Goal: Contribute content: Contribute content

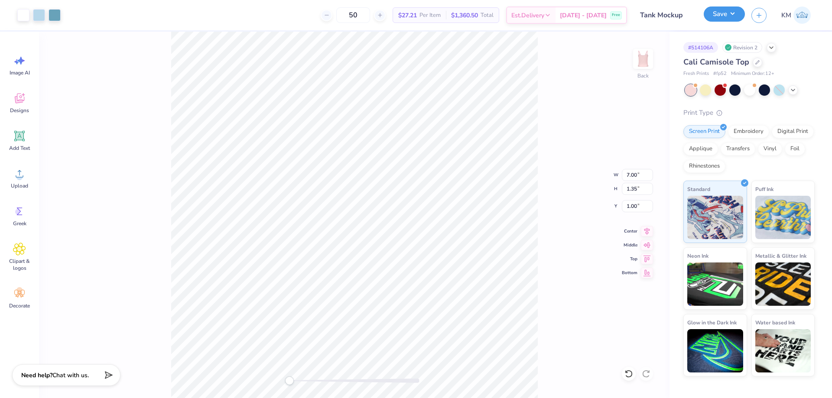
click at [720, 13] on button "Save" at bounding box center [723, 13] width 41 height 15
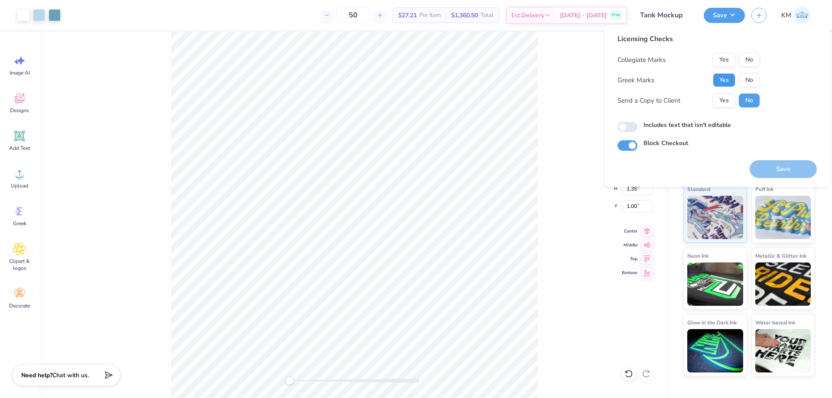
click at [722, 79] on button "Yes" at bounding box center [724, 80] width 23 height 14
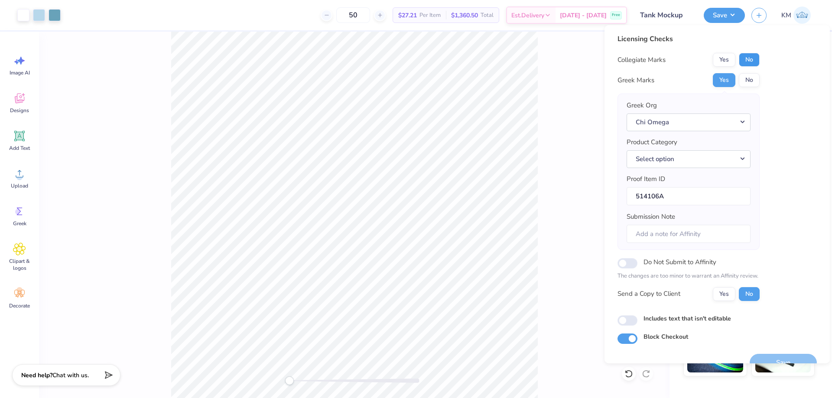
click at [744, 59] on button "No" at bounding box center [749, 60] width 21 height 14
click at [698, 154] on button "Select option" at bounding box center [688, 159] width 124 height 18
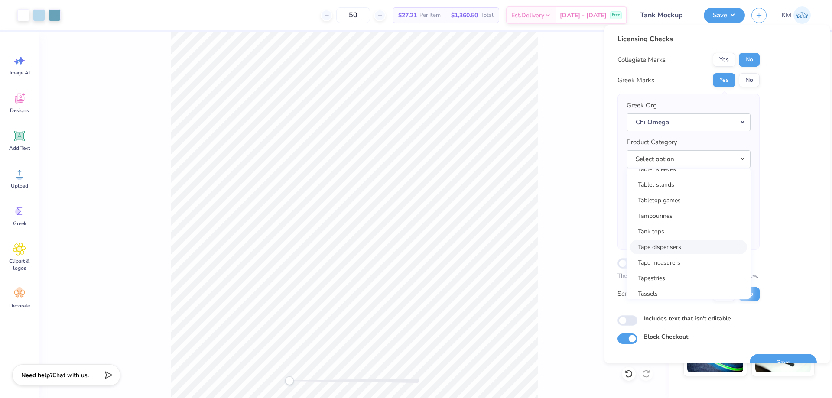
scroll to position [14009, 0]
click at [663, 192] on link "Tank tops" at bounding box center [688, 189] width 117 height 14
click at [720, 287] on div "Yes No" at bounding box center [736, 294] width 47 height 14
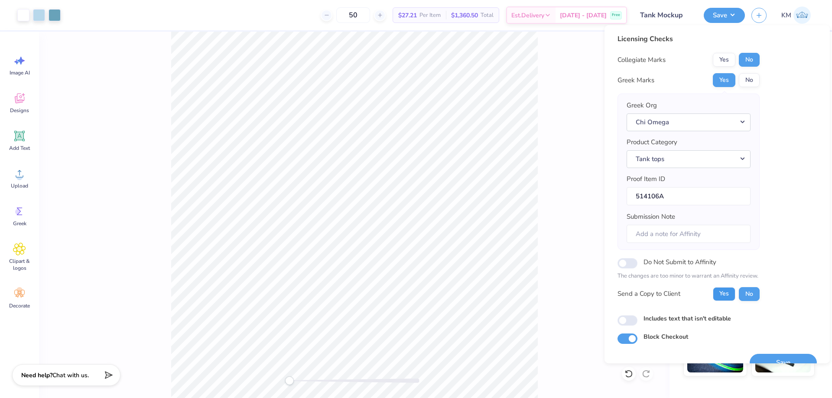
click at [720, 288] on button "Yes" at bounding box center [724, 294] width 23 height 14
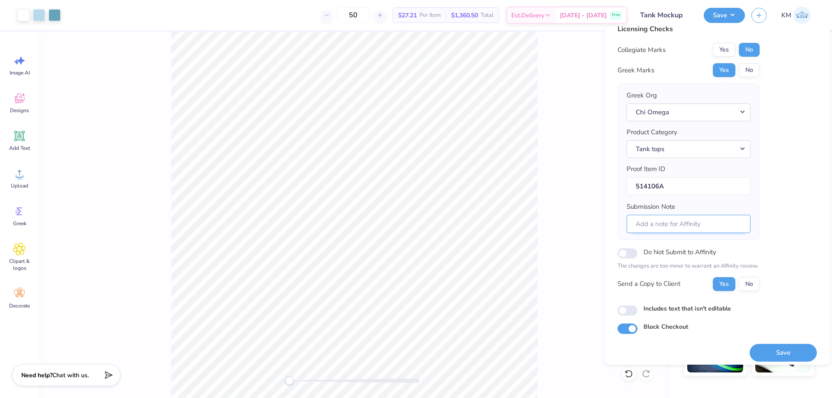
scroll to position [16, 0]
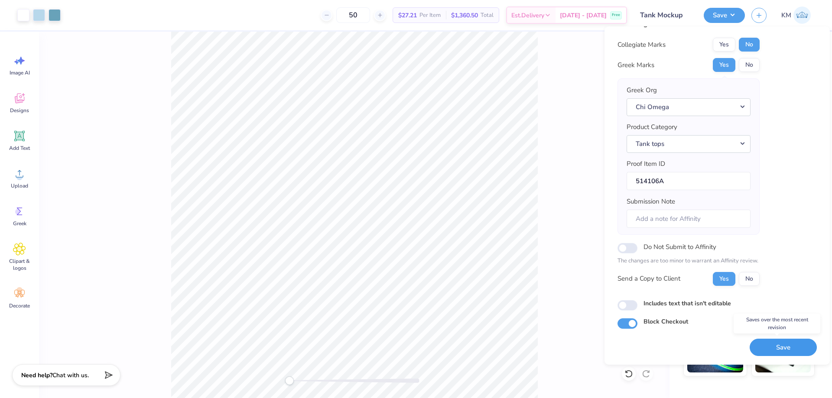
click at [775, 341] on button "Save" at bounding box center [782, 348] width 67 height 18
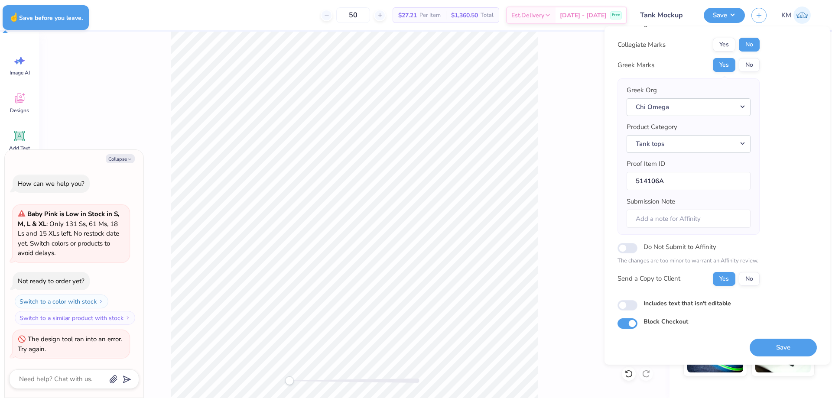
type textarea "x"
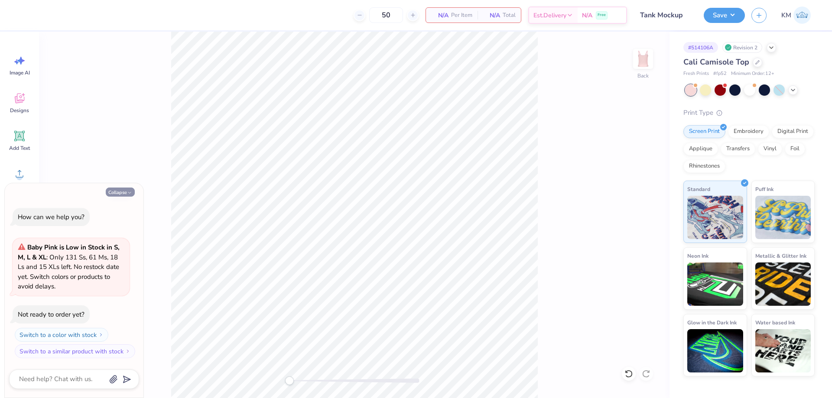
click at [110, 192] on button "Collapse" at bounding box center [120, 192] width 29 height 9
type textarea "x"
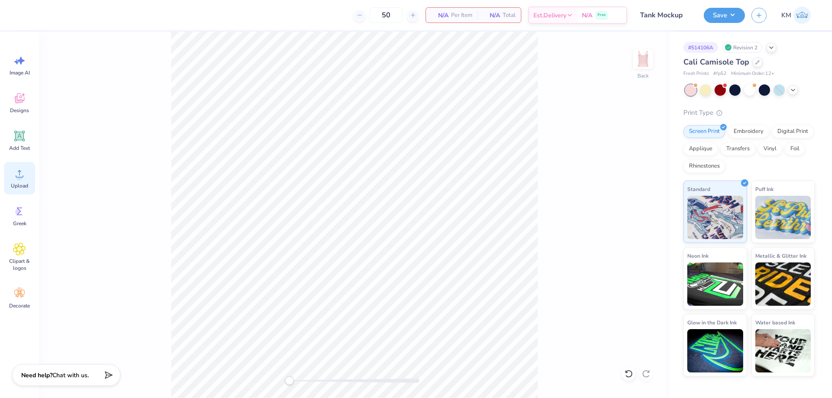
click at [18, 179] on circle at bounding box center [19, 177] width 6 height 6
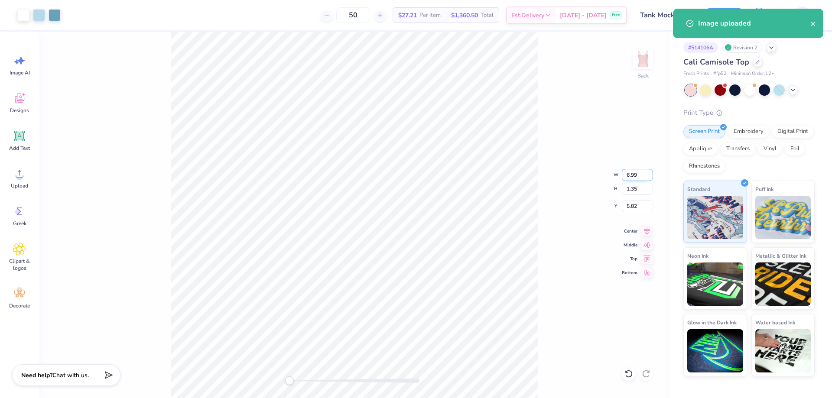
click at [625, 177] on input "6.99" at bounding box center [637, 175] width 31 height 12
type input "7"
click at [631, 202] on input "5.82" at bounding box center [637, 206] width 31 height 12
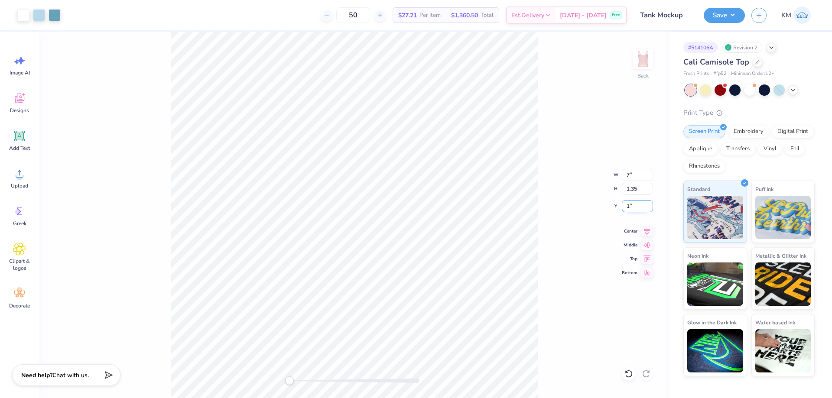
type input "1"
click at [729, 16] on button "Save" at bounding box center [723, 13] width 41 height 15
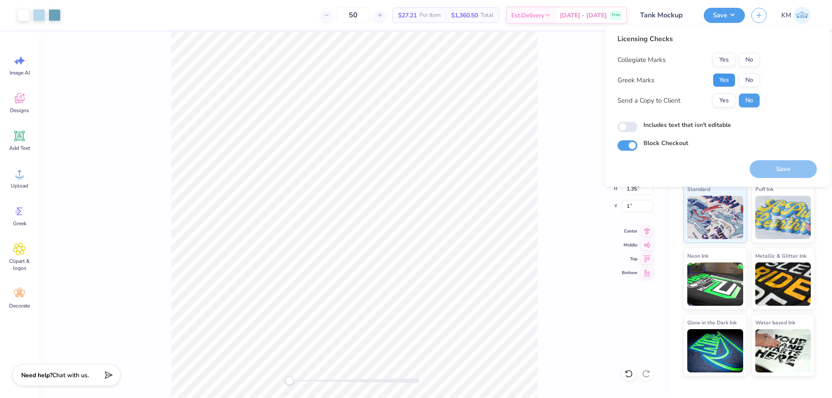
click at [723, 80] on button "Yes" at bounding box center [724, 80] width 23 height 14
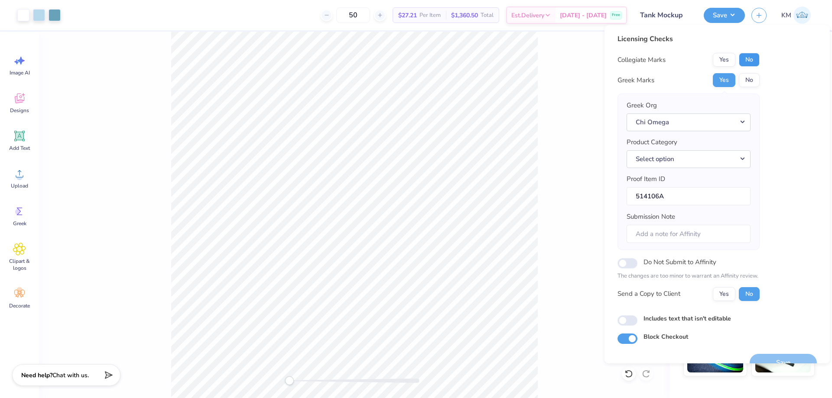
click at [750, 58] on button "No" at bounding box center [749, 60] width 21 height 14
click at [690, 155] on button "Select option" at bounding box center [688, 159] width 124 height 18
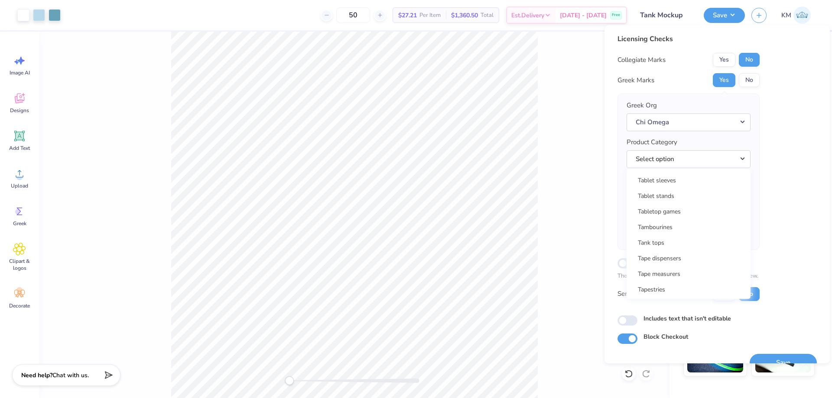
scroll to position [13943, 0]
click at [651, 252] on link "Tank tops" at bounding box center [688, 256] width 117 height 14
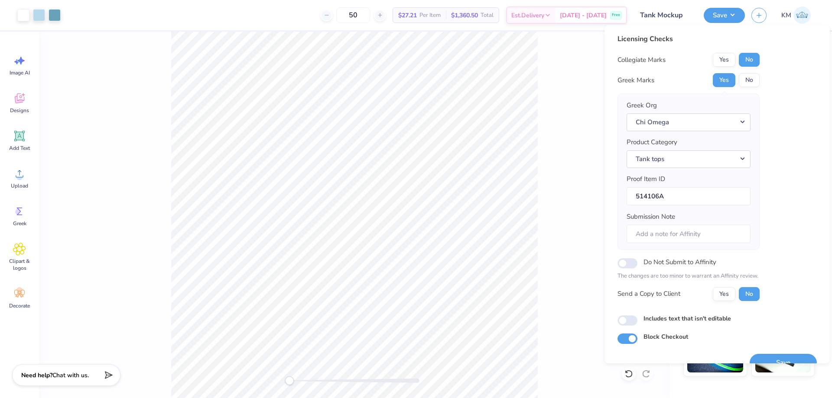
click at [736, 294] on div "Yes No" at bounding box center [736, 294] width 47 height 14
click at [729, 295] on button "Yes" at bounding box center [724, 294] width 23 height 14
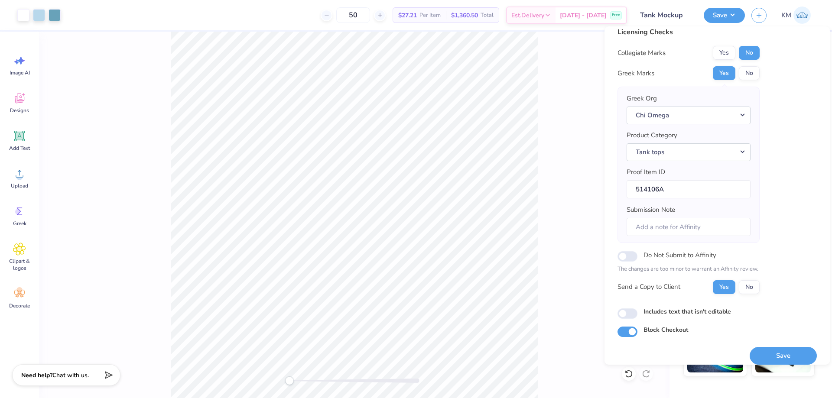
scroll to position [16, 0]
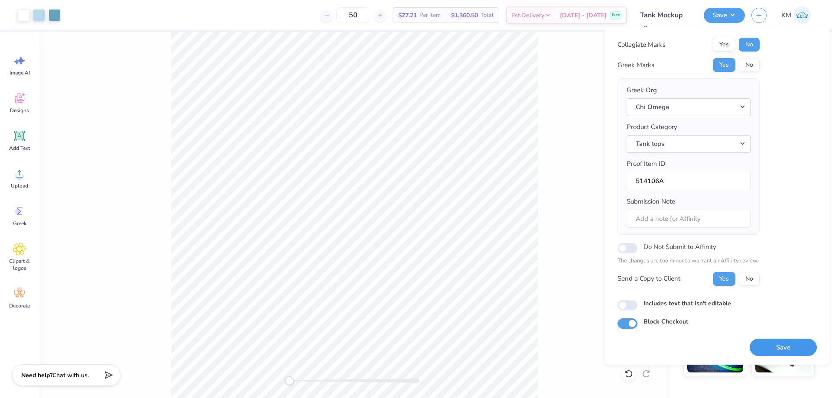
click at [769, 340] on button "Save" at bounding box center [782, 348] width 67 height 18
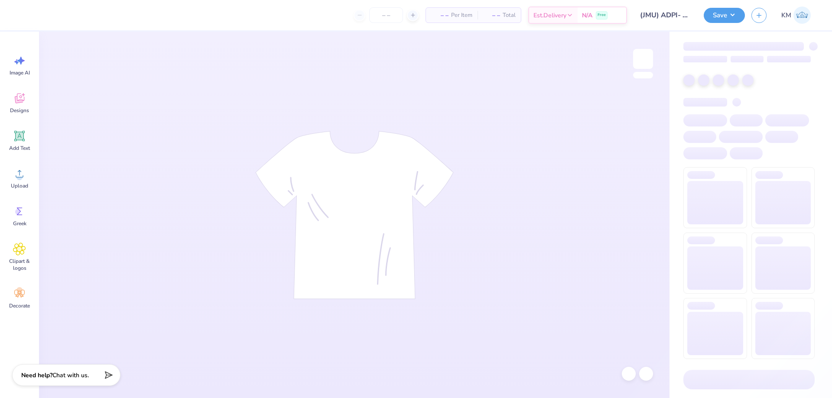
type input "(JMU) ADPI- Purple Set"
type input "24"
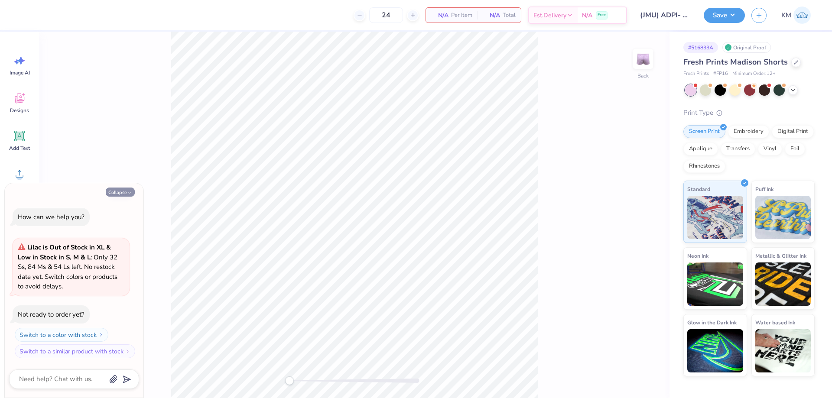
click at [133, 193] on button "Collapse" at bounding box center [120, 192] width 29 height 9
type textarea "x"
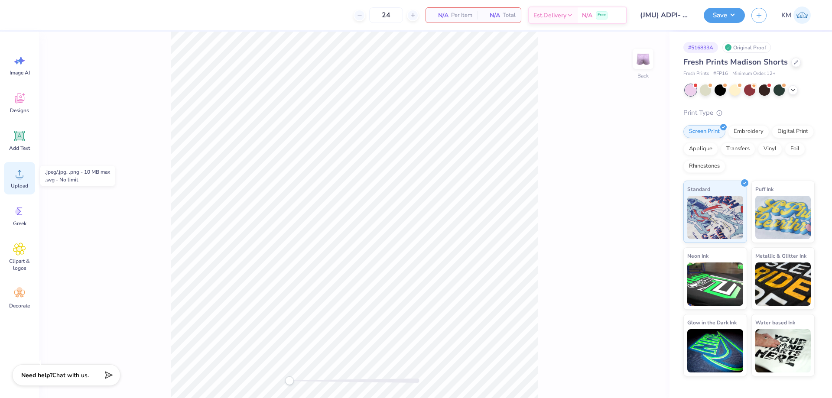
click at [19, 178] on circle at bounding box center [19, 177] width 6 height 6
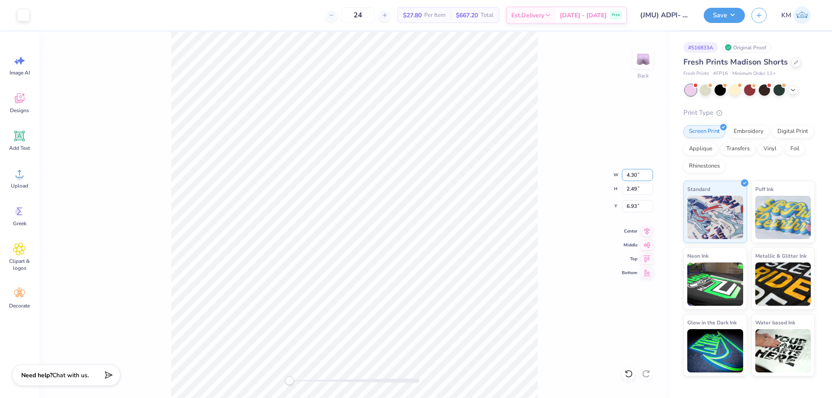
drag, startPoint x: 639, startPoint y: 175, endPoint x: 621, endPoint y: 177, distance: 18.8
click at [621, 177] on div "Back W 4.30 4.30 " H 2.49 2.49 " Y 6.93 6.93 " Center Middle Top Bottom" at bounding box center [354, 215] width 630 height 366
click at [626, 175] on input "4.30" at bounding box center [637, 175] width 31 height 12
type input "0"
type input "5"
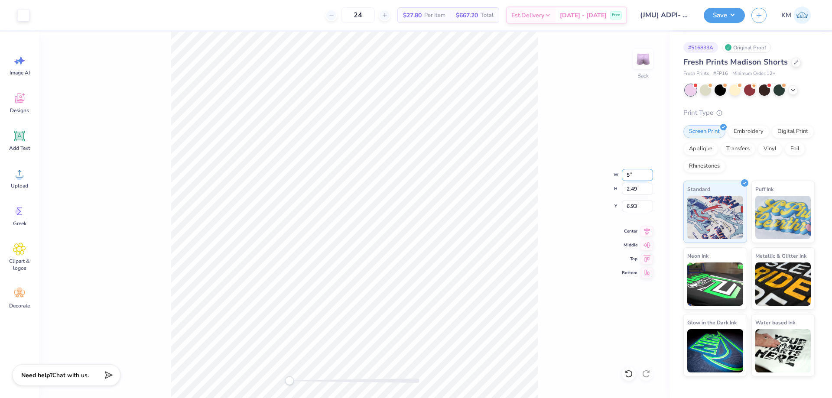
click at [628, 172] on input "5" at bounding box center [637, 175] width 31 height 12
type input "4"
type input "3.5"
click at [631, 173] on input "3.34" at bounding box center [637, 175] width 31 height 12
type input "3"
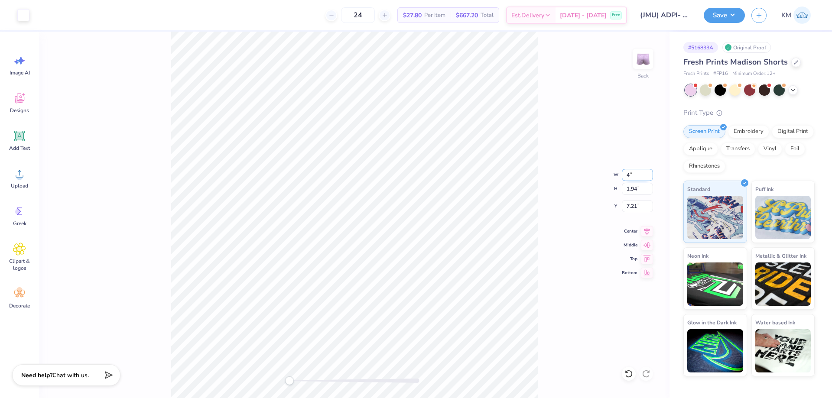
type input "4"
click at [17, 172] on icon at bounding box center [19, 173] width 13 height 13
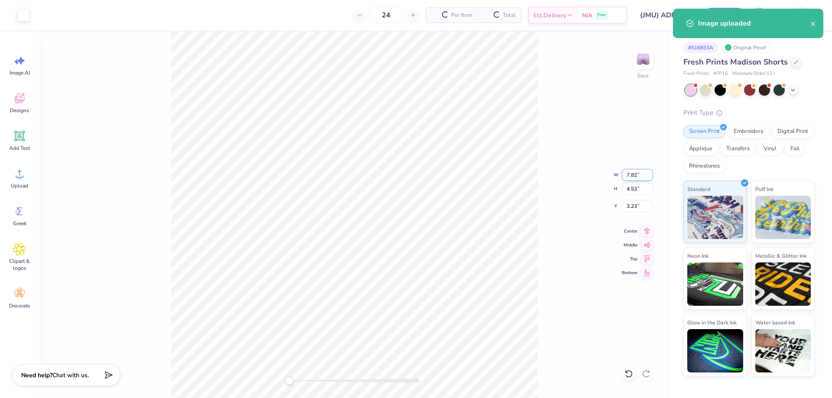
click at [631, 175] on input "7.82" at bounding box center [637, 175] width 31 height 12
type input "4"
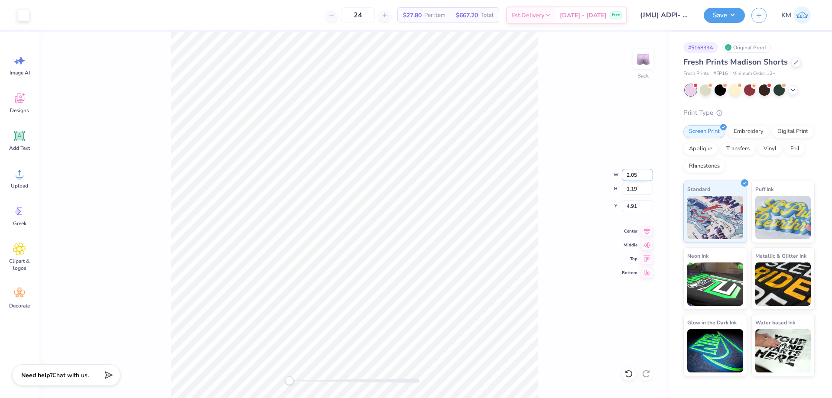
click at [633, 176] on input "2.05" at bounding box center [637, 175] width 31 height 12
type input "4"
click at [631, 207] on input "4.34" at bounding box center [637, 206] width 31 height 12
type input "6.5"
click at [22, 172] on icon at bounding box center [19, 173] width 13 height 13
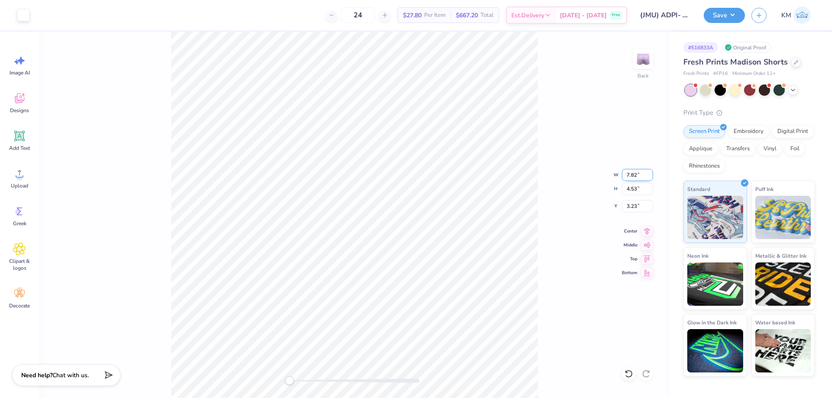
click at [633, 172] on input "7.82" at bounding box center [637, 175] width 31 height 12
type input "4"
click at [634, 203] on input "4.34" at bounding box center [637, 206] width 31 height 12
type input "6.5"
drag, startPoint x: 637, startPoint y: 208, endPoint x: 608, endPoint y: 208, distance: 29.0
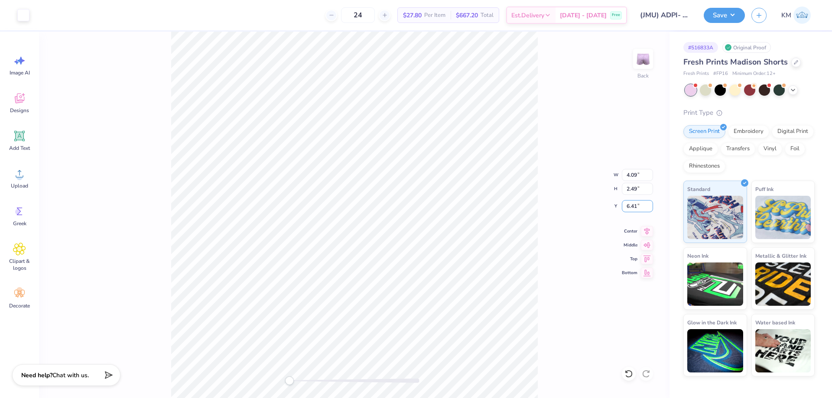
click at [608, 208] on div "Back W 4.09 4.09 " H 2.49 2.49 " Y 6.41 6.41 " Center Middle Top Bottom" at bounding box center [354, 215] width 630 height 366
click at [631, 202] on input "6.41" at bounding box center [637, 206] width 31 height 12
type input "6"
type input "6.5"
click at [539, 231] on div "Back W 4.09 4.09 " H 2.49 2.49 " Y 6.5 6.5 " Center Middle Top Bottom" at bounding box center [354, 215] width 630 height 366
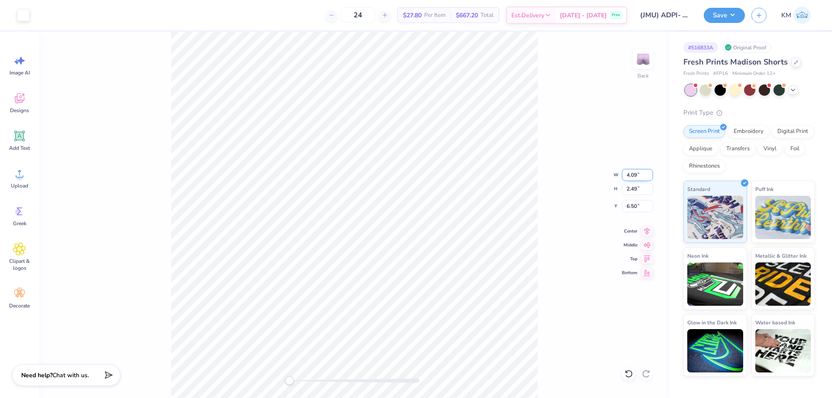
click at [632, 173] on input "4.09" at bounding box center [637, 175] width 31 height 12
type input "4"
click at [633, 207] on input "6.53" at bounding box center [637, 206] width 31 height 12
type input "6.5"
click at [19, 178] on circle at bounding box center [19, 177] width 6 height 6
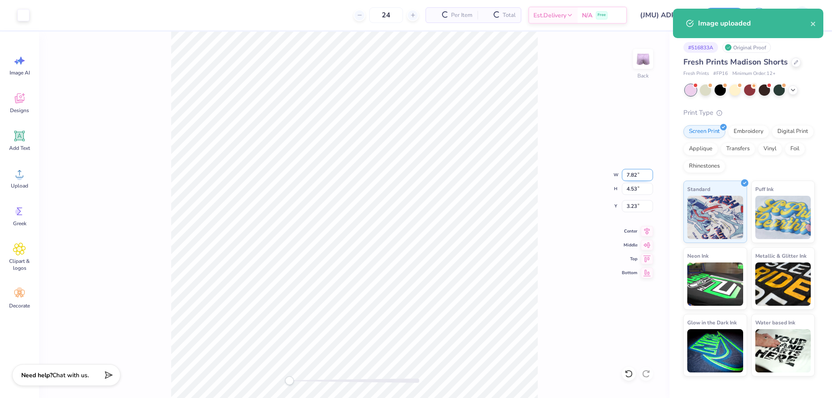
click at [629, 175] on input "7.82" at bounding box center [637, 175] width 31 height 12
type input "4"
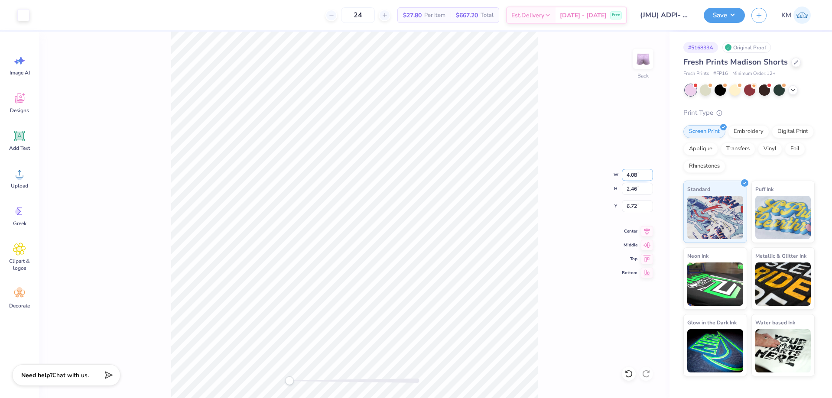
click at [626, 172] on input "4.08" at bounding box center [637, 175] width 31 height 12
type input "4"
click at [626, 200] on input "6.76" at bounding box center [637, 206] width 31 height 12
click at [629, 173] on input "3.92" at bounding box center [637, 175] width 31 height 12
click at [630, 176] on input "3.92" at bounding box center [637, 175] width 31 height 12
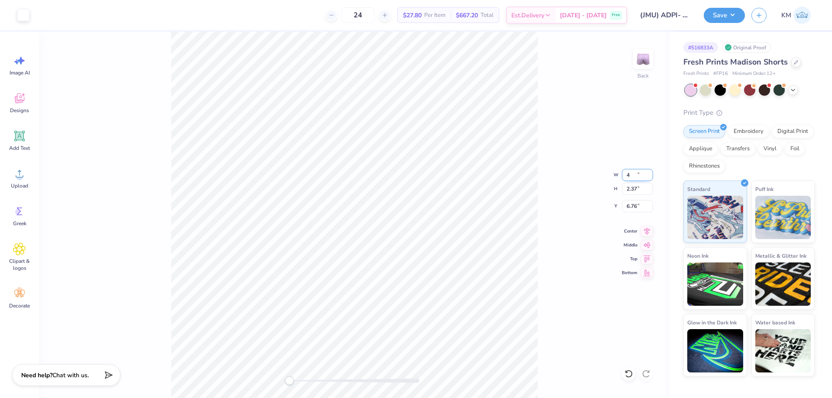
type input "4"
click at [634, 177] on input "4.08" at bounding box center [637, 175] width 31 height 12
type input "4"
click at [628, 207] on input "6.72" at bounding box center [637, 206] width 31 height 12
type input "2"
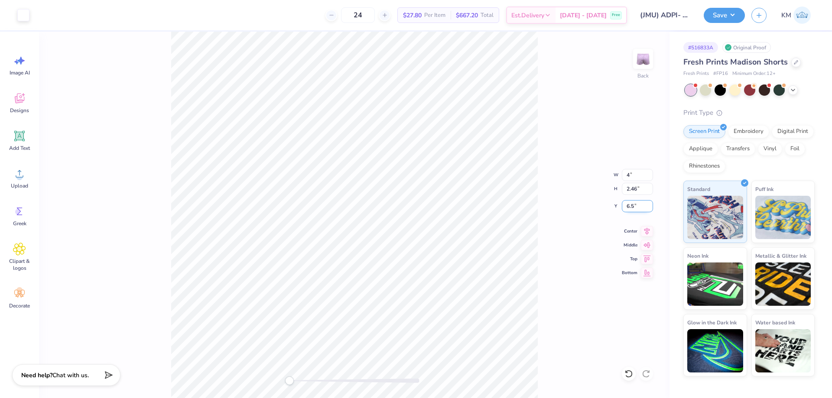
type input "6.5"
click at [634, 176] on input "3.92" at bounding box center [637, 175] width 31 height 12
type input "3"
type input "4"
click at [630, 209] on input "6.48" at bounding box center [637, 206] width 31 height 12
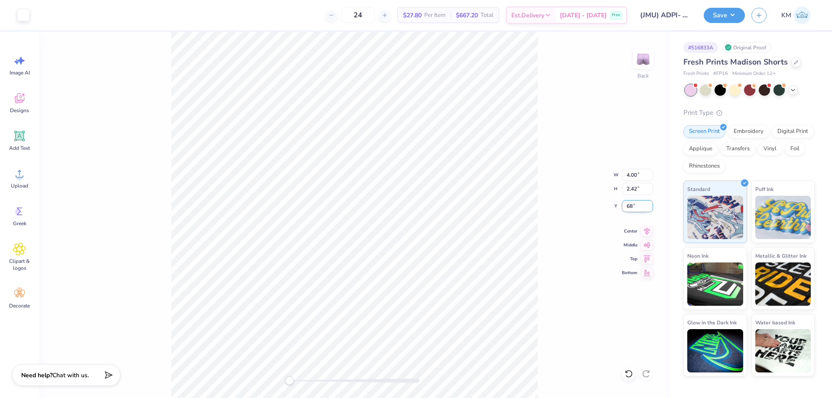
type input "6"
type input "6.5"
click at [16, 180] on div "Upload" at bounding box center [19, 178] width 31 height 32
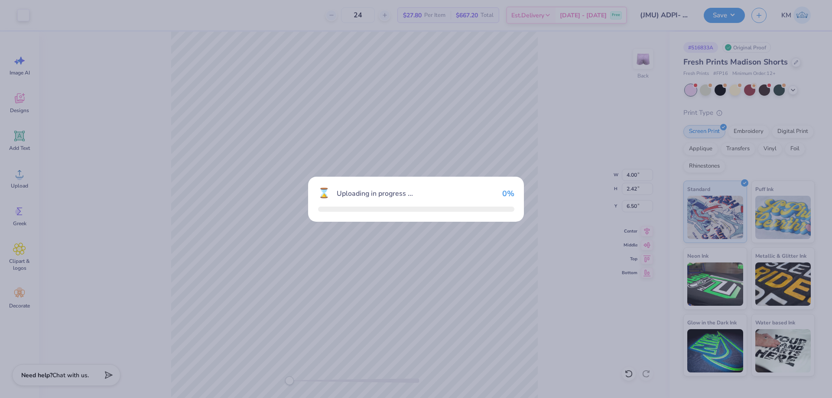
type input "7.82"
type input "4.53"
type input "3.23"
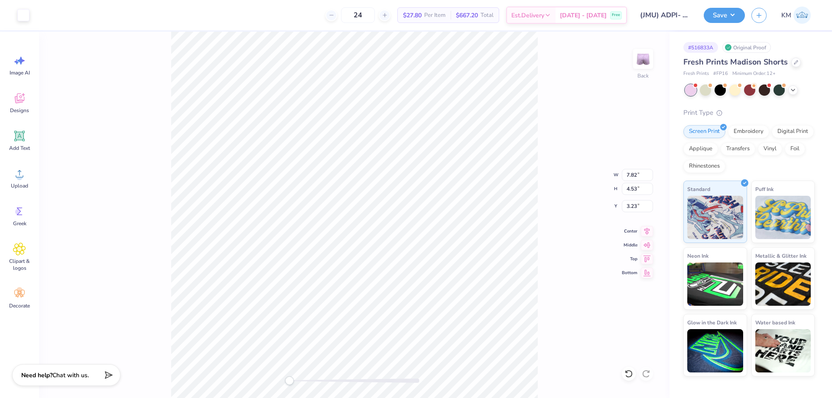
type input "4.00"
type input "2.42"
type input "6.50"
click at [635, 177] on input "7.82" at bounding box center [637, 175] width 31 height 12
type input "4"
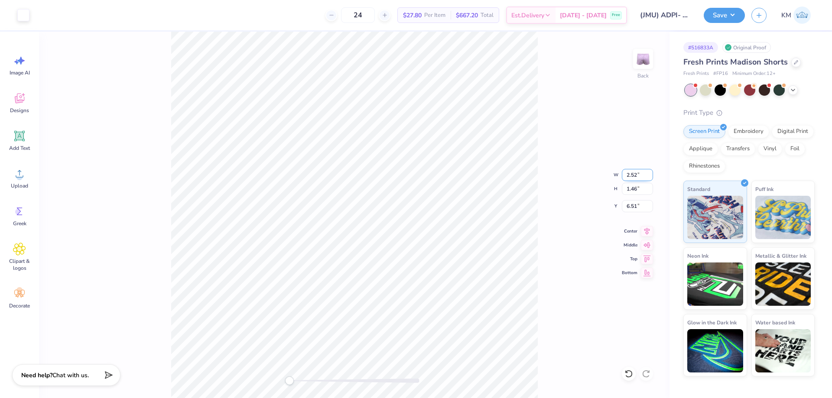
click at [631, 175] on input "2.52" at bounding box center [637, 175] width 31 height 12
type input "2"
type input "4"
click at [631, 205] on input "6.08" at bounding box center [637, 206] width 31 height 12
type input "6"
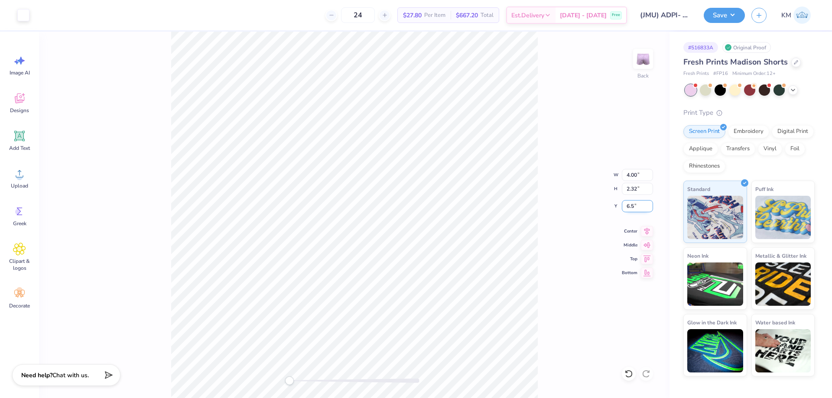
type input "6.5"
click at [628, 209] on input "6.48" at bounding box center [637, 206] width 31 height 12
type input "8"
type input "6.5"
click at [640, 175] on input "4.11" at bounding box center [637, 175] width 31 height 12
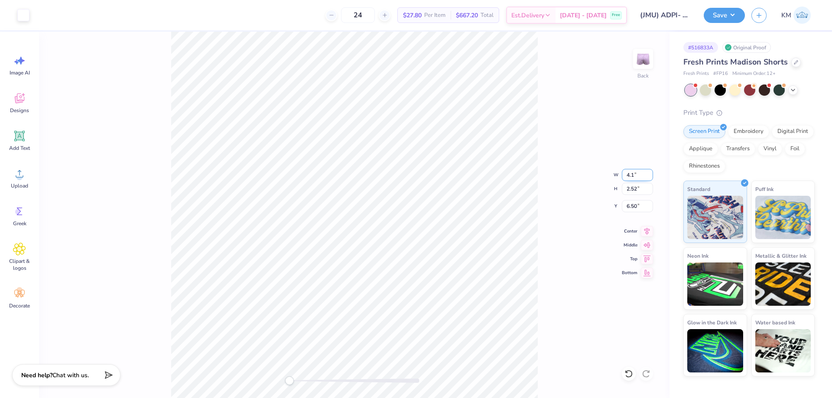
type input "4"
click at [633, 203] on input "6.53" at bounding box center [637, 206] width 31 height 12
type input "6"
type input "6.5"
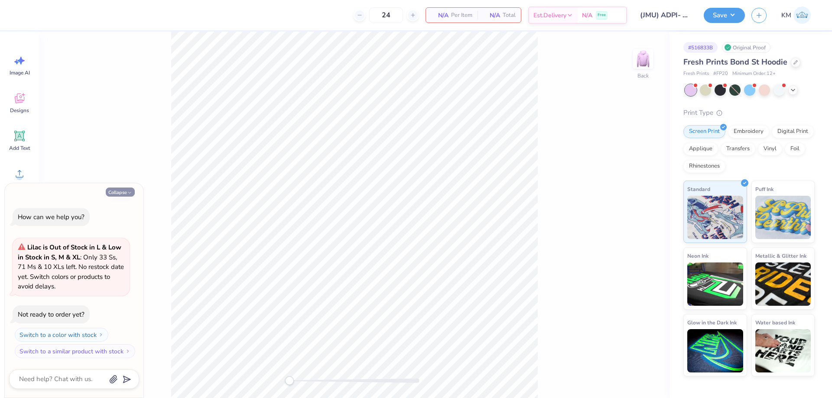
click at [124, 191] on button "Collapse" at bounding box center [120, 192] width 29 height 9
type textarea "x"
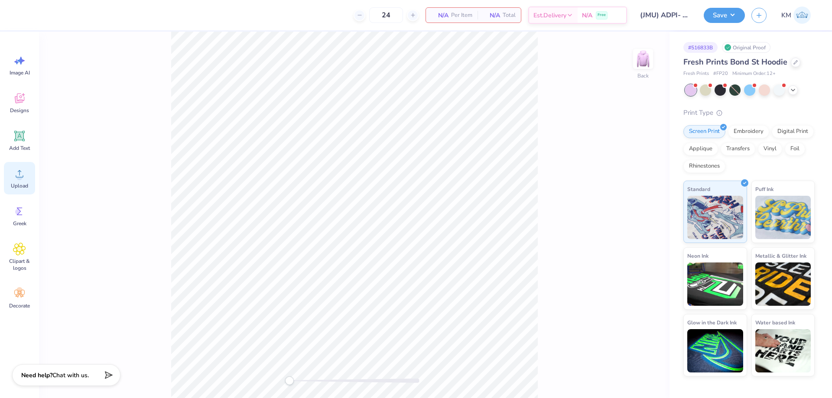
click at [21, 171] on icon at bounding box center [19, 173] width 13 height 13
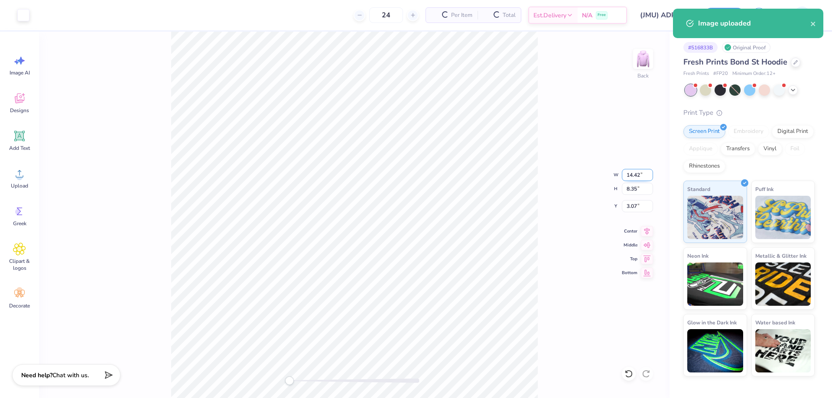
click at [639, 175] on input "14.42" at bounding box center [637, 175] width 31 height 12
type input "12"
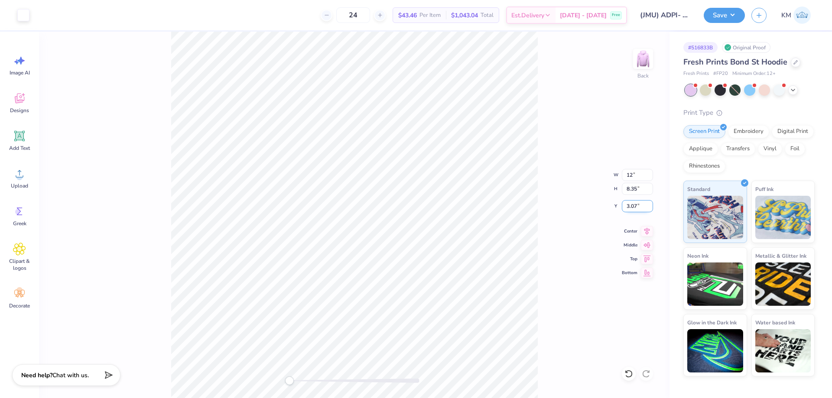
click at [632, 206] on input "3.07" at bounding box center [637, 206] width 31 height 12
type input "3"
click at [630, 174] on input "9.99" at bounding box center [637, 175] width 31 height 12
type input "12"
click at [630, 172] on input "12.00" at bounding box center [637, 175] width 31 height 12
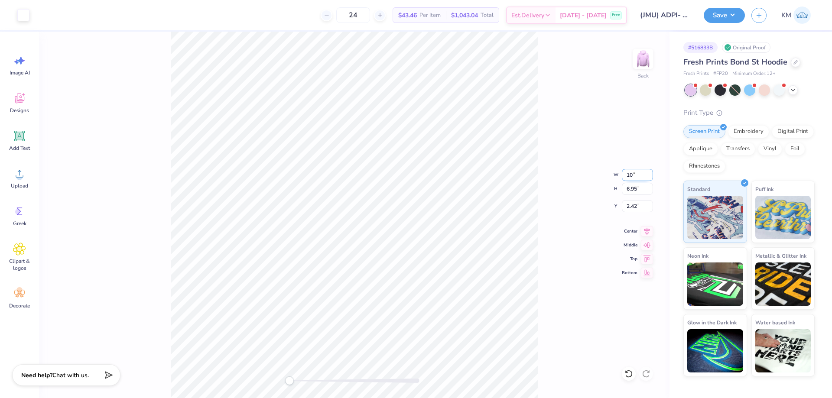
type input "10"
click at [629, 175] on input "8.33" at bounding box center [637, 175] width 31 height 12
type input "11"
click at [636, 177] on input "11.00" at bounding box center [637, 175] width 31 height 12
type input "10"
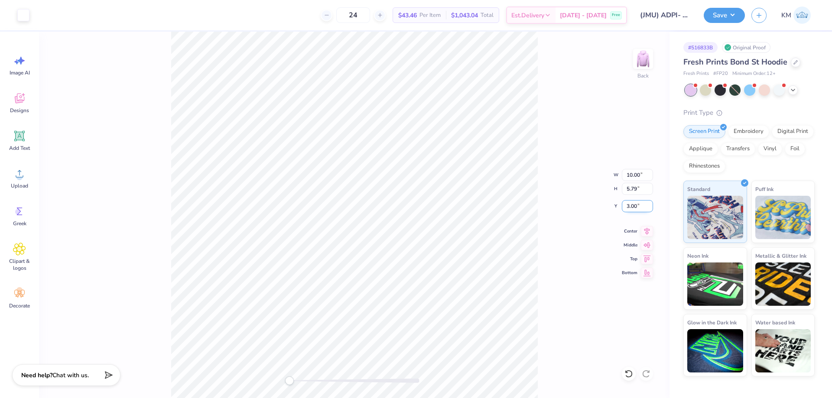
click at [627, 206] on input "3.00" at bounding box center [637, 206] width 31 height 12
type input "3"
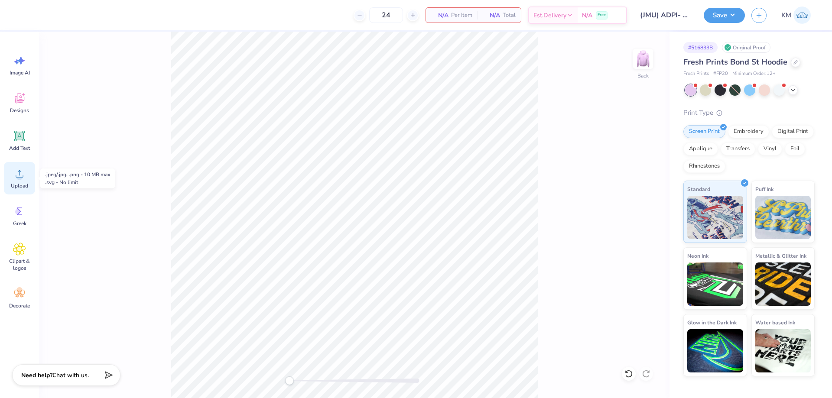
click at [19, 185] on span "Upload" at bounding box center [19, 185] width 17 height 7
click at [18, 185] on span "Upload" at bounding box center [19, 185] width 17 height 7
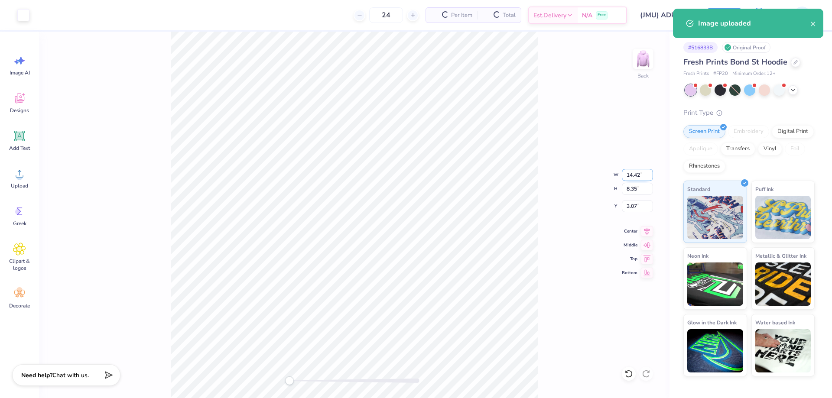
click at [639, 178] on input "14.42" at bounding box center [637, 175] width 31 height 12
type input "10"
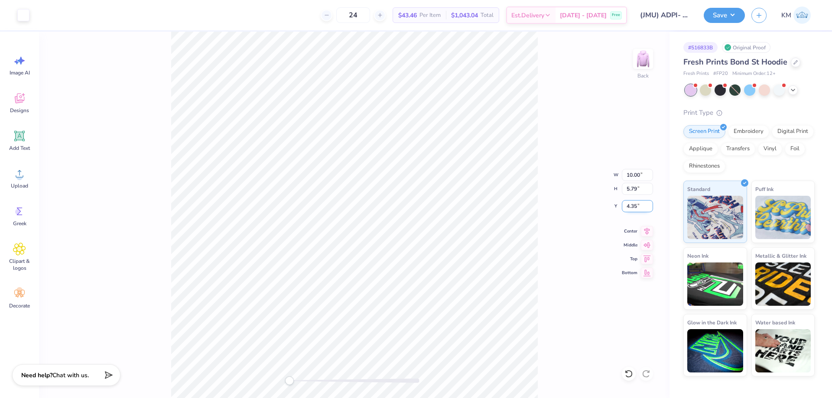
click at [630, 203] on input "4.35" at bounding box center [637, 206] width 31 height 12
type input "3"
